Goal: Find specific page/section: Locate item on page

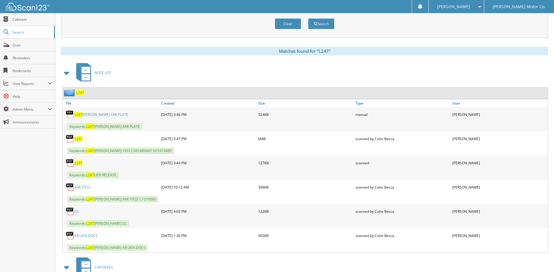
scroll to position [204, 0]
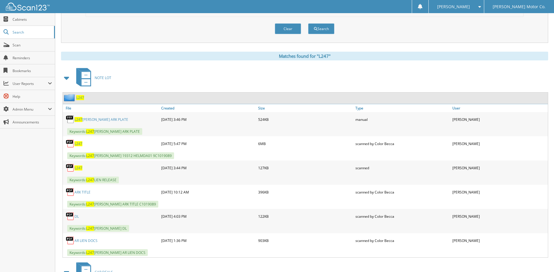
click at [79, 142] on span "L247" at bounding box center [78, 143] width 8 height 5
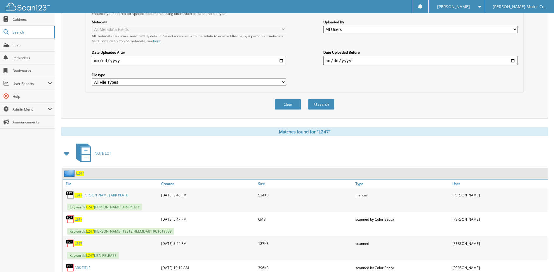
scroll to position [0, 0]
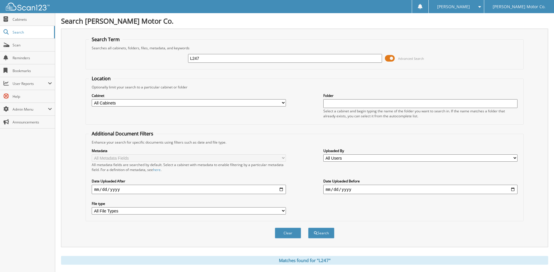
click at [202, 53] on div "L247 Advanced Search" at bounding box center [304, 59] width 431 height 16
drag, startPoint x: 213, startPoint y: 60, endPoint x: 132, endPoint y: 53, distance: 81.8
click at [155, 55] on div "L247 Advanced Search" at bounding box center [304, 59] width 431 height 16
type input "P202"
click at [308, 228] on button "Search" at bounding box center [321, 233] width 26 height 11
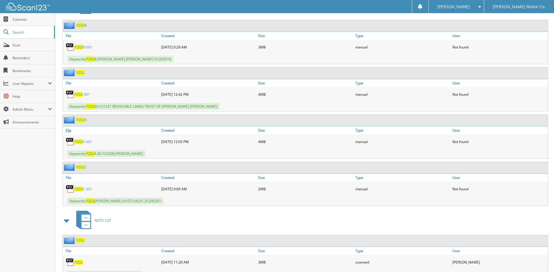
scroll to position [350, 0]
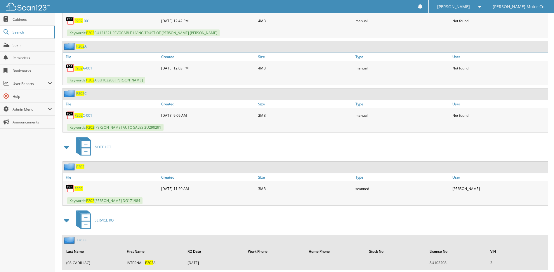
click at [78, 189] on span "P202" at bounding box center [78, 188] width 8 height 5
